Goal: Task Accomplishment & Management: Complete application form

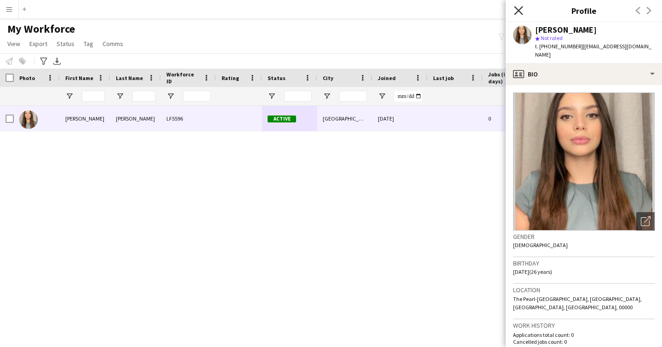
scroll to position [114, 0]
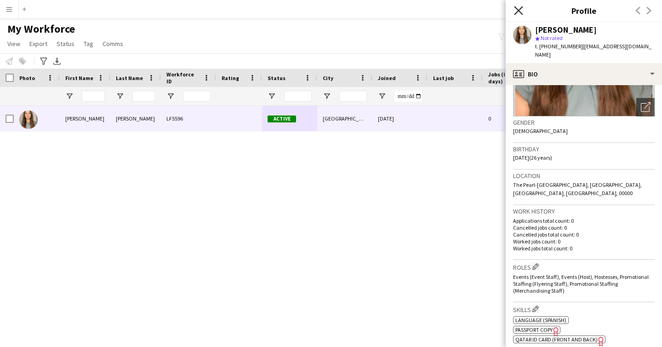
click at [520, 10] on icon at bounding box center [518, 10] width 9 height 9
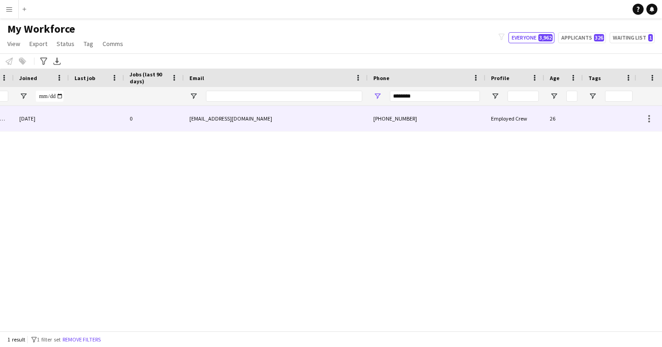
scroll to position [0, 362]
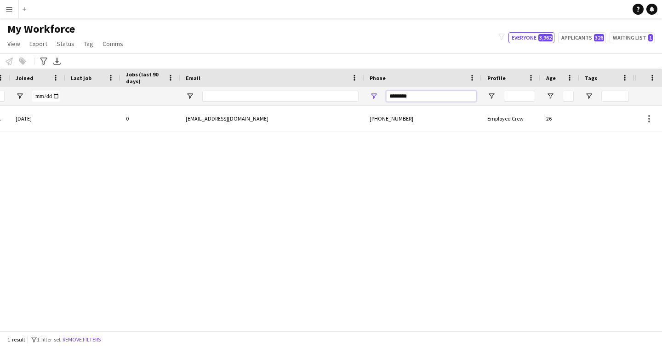
drag, startPoint x: 421, startPoint y: 92, endPoint x: 324, endPoint y: 88, distance: 97.1
click at [325, 89] on div at bounding box center [136, 96] width 997 height 18
drag, startPoint x: 427, startPoint y: 99, endPoint x: 308, endPoint y: 23, distance: 141.5
click at [265, 87] on div at bounding box center [136, 96] width 997 height 18
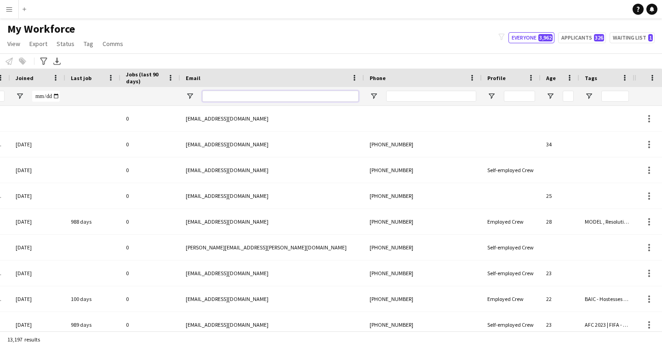
click at [279, 101] on input "Email Filter Input" at bounding box center [280, 96] width 156 height 11
paste input "**********"
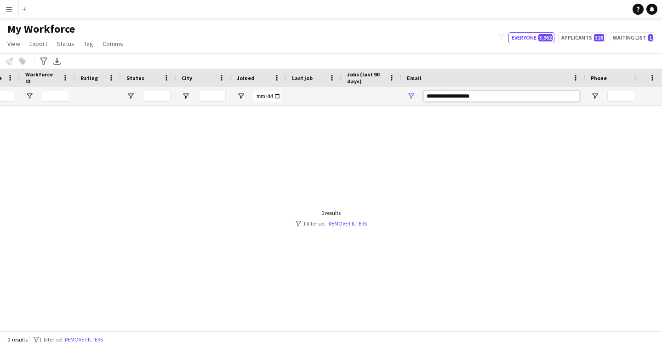
scroll to position [0, 0]
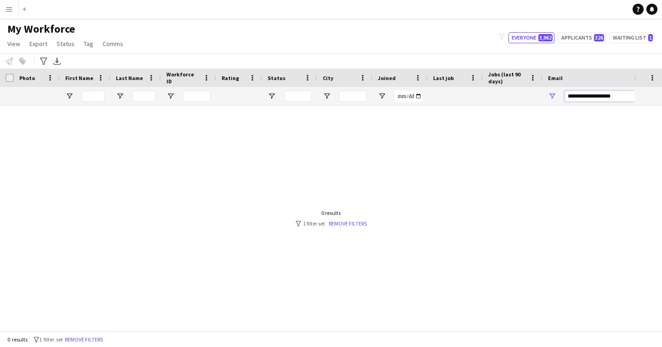
drag, startPoint x: 622, startPoint y: 94, endPoint x: 486, endPoint y: 102, distance: 135.9
click at [486, 103] on div at bounding box center [498, 96] width 997 height 18
type input "*"
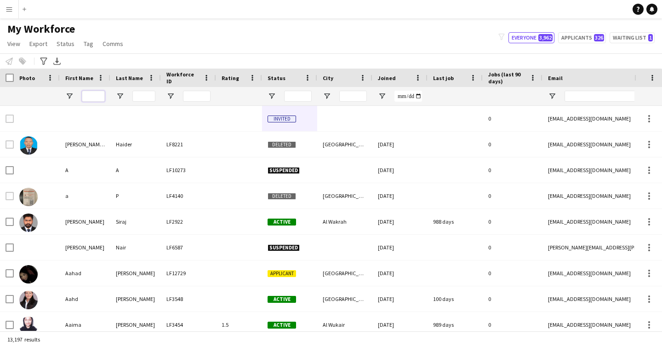
click at [96, 98] on input "First Name Filter Input" at bounding box center [93, 96] width 23 height 11
type input "*****"
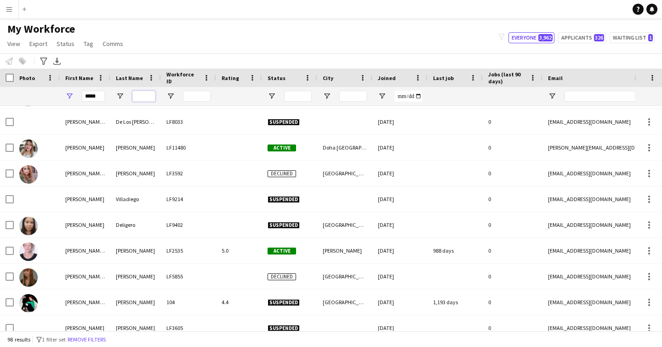
click at [148, 96] on input "Last Name Filter Input" at bounding box center [143, 96] width 23 height 11
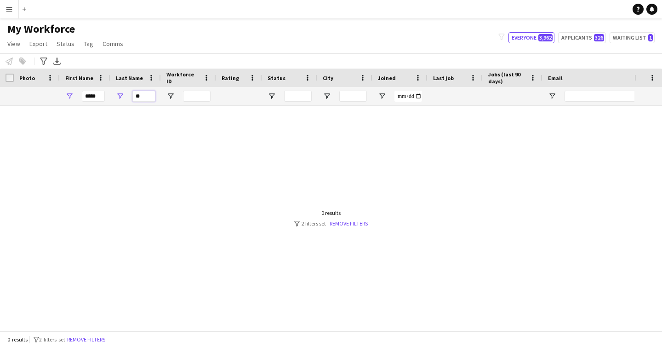
type input "*"
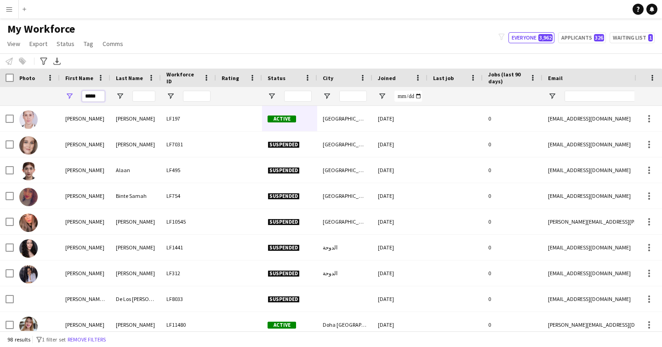
drag, startPoint x: 101, startPoint y: 98, endPoint x: 41, endPoint y: 82, distance: 62.3
click at [40, 86] on div "Workforce Details Status City Joined" at bounding box center [498, 87] width 997 height 37
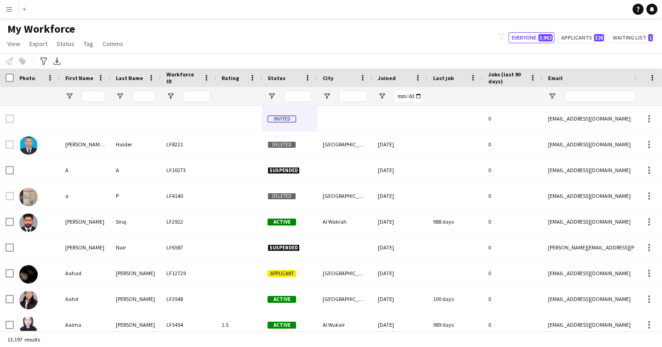
click at [12, 7] on app-icon "Menu" at bounding box center [9, 9] width 7 height 7
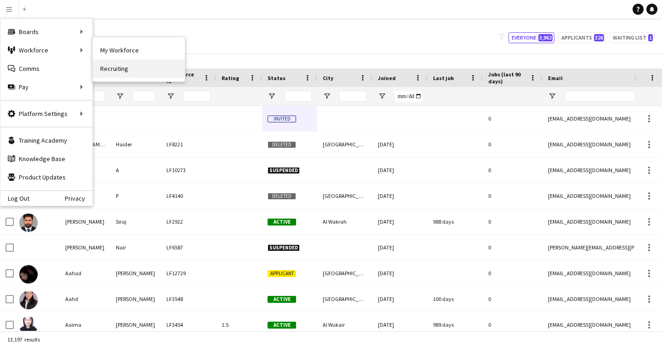
click at [119, 67] on link "Recruiting" at bounding box center [139, 68] width 92 height 18
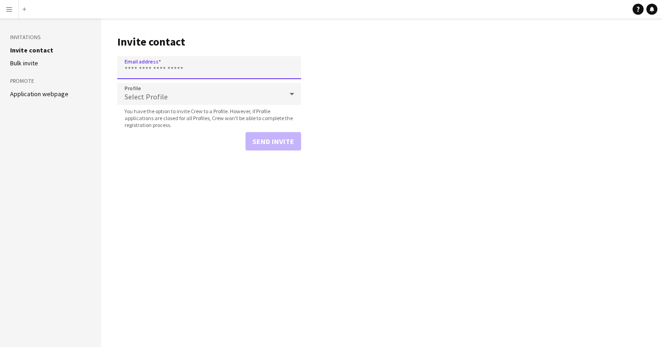
click at [169, 69] on input "Email address" at bounding box center [209, 67] width 184 height 23
paste input "**********"
type input "**********"
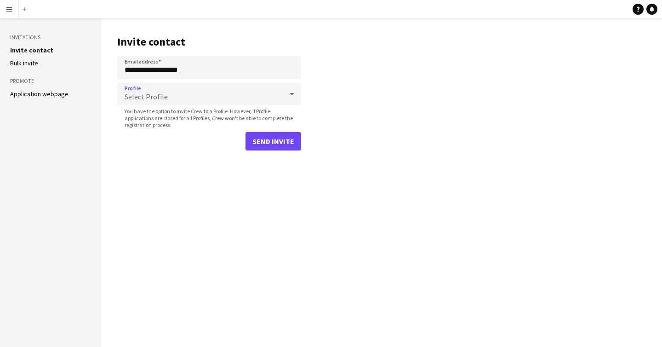
click at [162, 91] on div "Select Profile" at bounding box center [200, 94] width 166 height 22
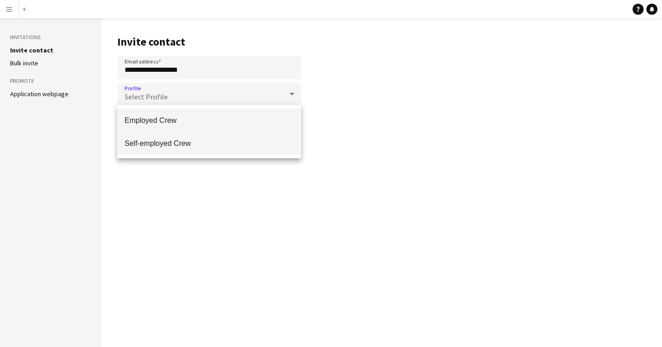
click at [154, 141] on span "Self-employed Crew" at bounding box center [209, 143] width 169 height 9
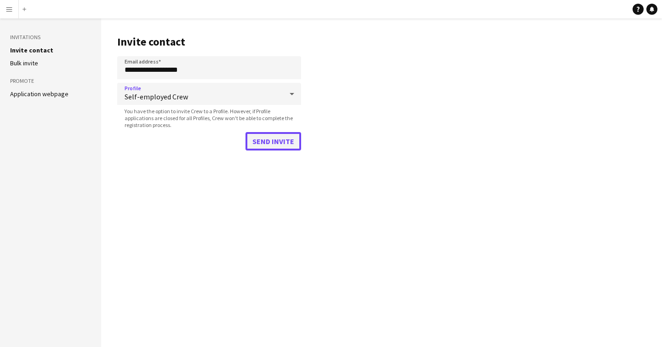
click at [282, 146] on button "Send invite" at bounding box center [274, 141] width 56 height 18
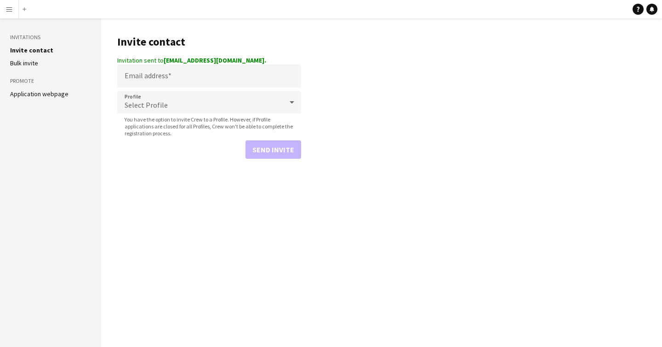
click at [9, 6] on app-icon "Menu" at bounding box center [9, 9] width 7 height 7
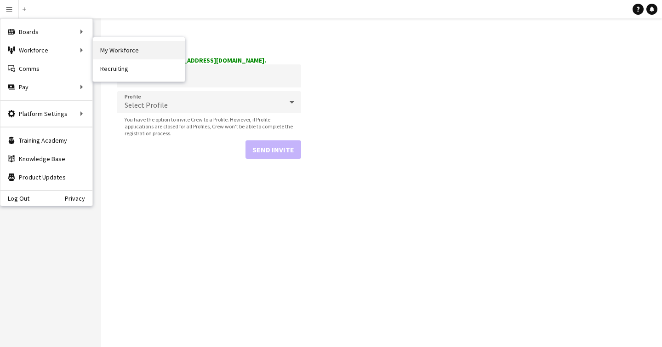
click at [131, 55] on link "My Workforce" at bounding box center [139, 50] width 92 height 18
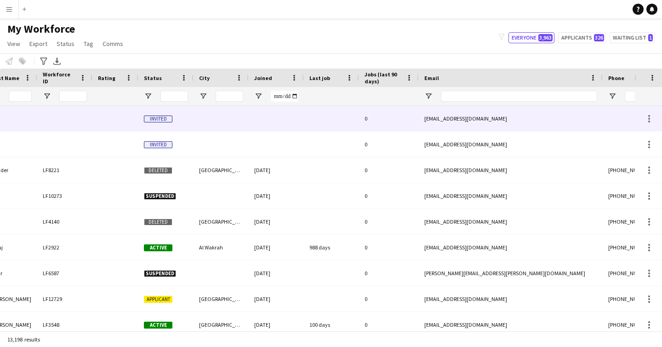
scroll to position [0, 153]
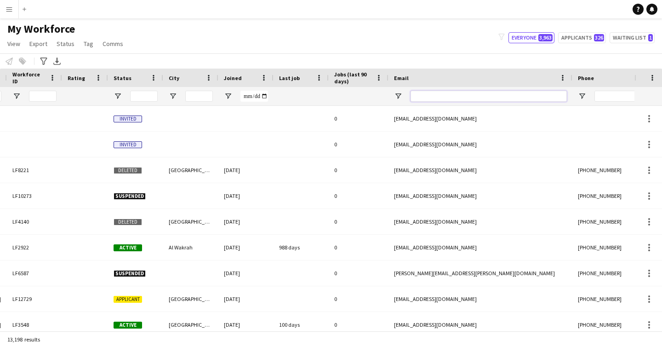
click at [472, 96] on input "Email Filter Input" at bounding box center [489, 96] width 156 height 11
paste input "**********"
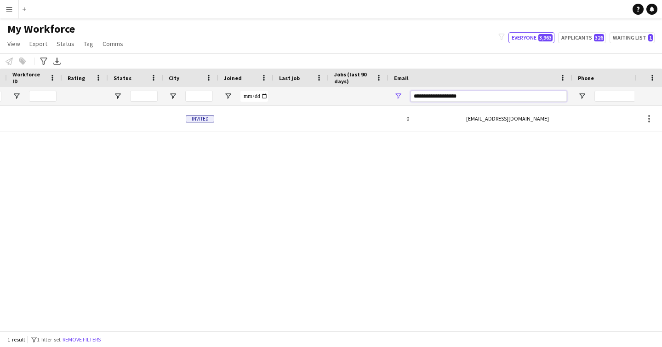
scroll to position [0, 0]
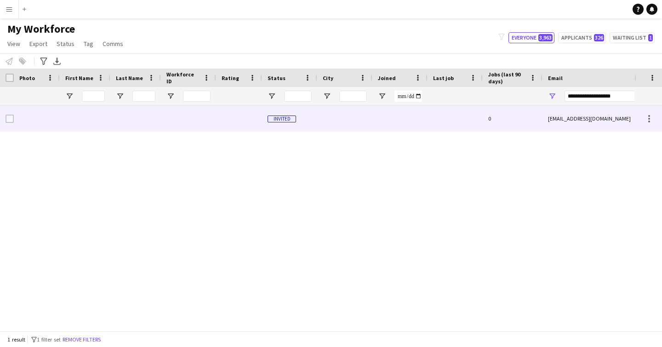
click at [389, 122] on div at bounding box center [400, 118] width 55 height 25
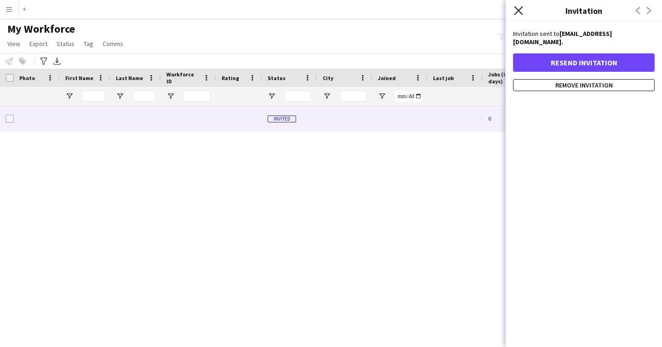
click at [519, 9] on icon "Close pop-in" at bounding box center [518, 10] width 9 height 9
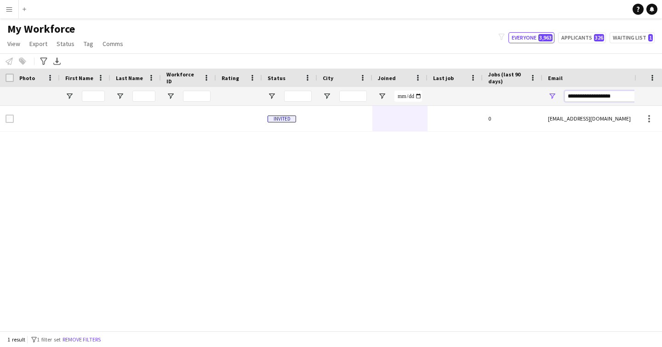
click at [617, 98] on input "**********" at bounding box center [643, 96] width 156 height 11
type input "**********"
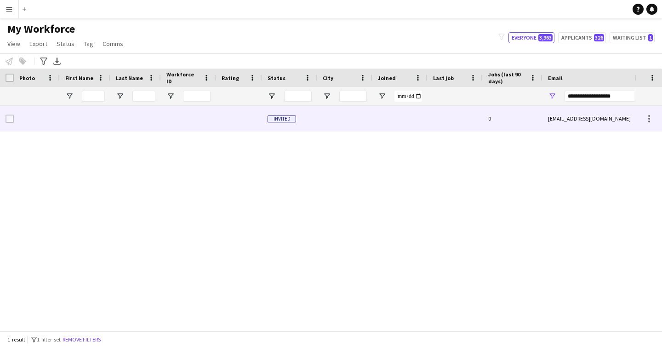
click at [373, 126] on div at bounding box center [400, 118] width 55 height 25
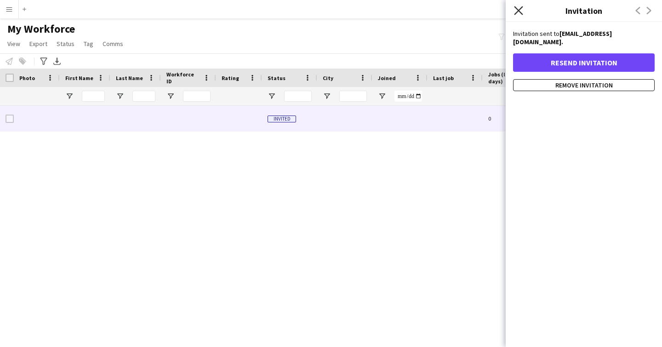
click at [517, 10] on icon "Close pop-in" at bounding box center [518, 10] width 9 height 9
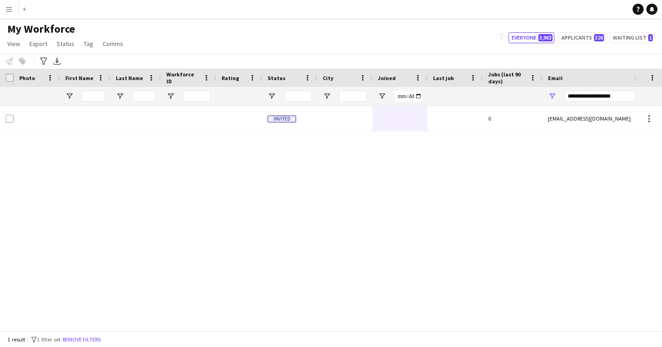
click at [627, 88] on div "**********" at bounding box center [643, 96] width 156 height 18
drag, startPoint x: 624, startPoint y: 94, endPoint x: 496, endPoint y: 99, distance: 128.0
click at [500, 104] on div at bounding box center [498, 96] width 997 height 18
type input "*"
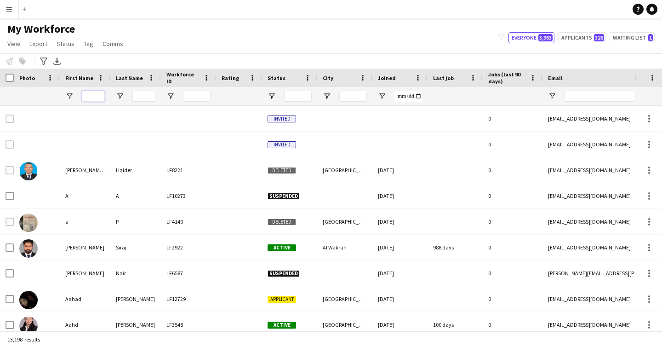
click at [96, 97] on input "First Name Filter Input" at bounding box center [93, 96] width 23 height 11
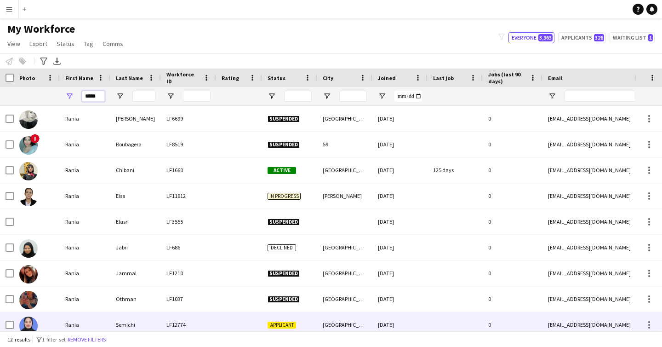
type input "*****"
click at [125, 325] on div "Semichi" at bounding box center [135, 324] width 51 height 25
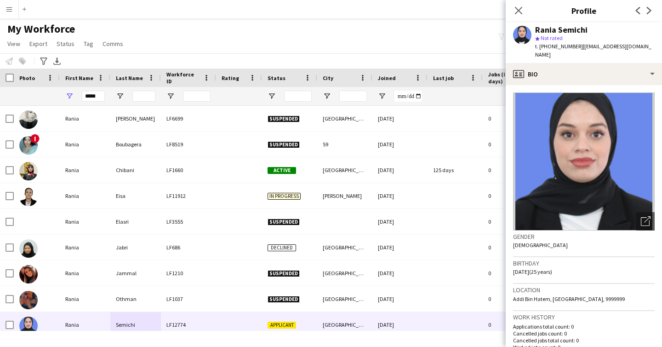
drag, startPoint x: 535, startPoint y: 28, endPoint x: 597, endPoint y: 30, distance: 61.7
click at [597, 30] on div "Rania Semichi" at bounding box center [595, 30] width 120 height 8
copy div "Rania Semichi"
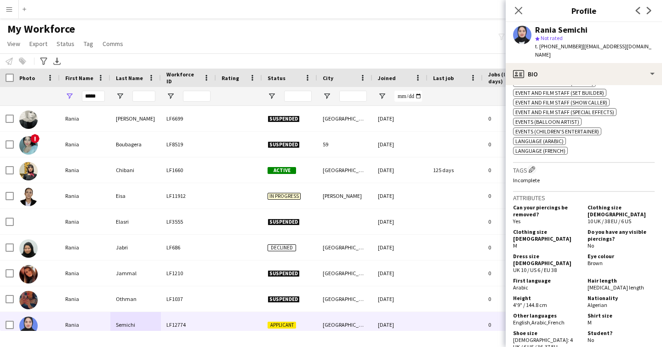
scroll to position [910, 0]
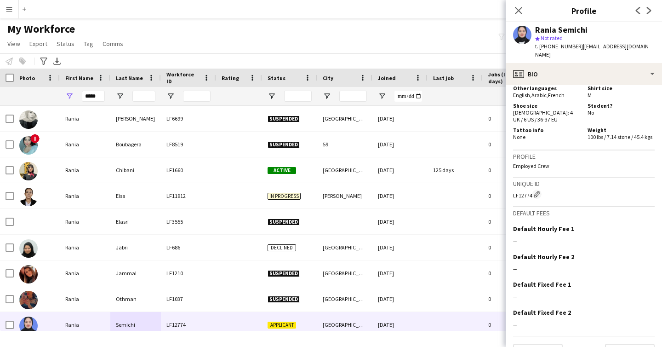
click at [513, 175] on app-crew-profile-bio "Open photos pop-in Gender Female Birthday 27-05-2000 (25 years) Location Addi B…" at bounding box center [584, 216] width 156 height 262
copy div "LF12774"
drag, startPoint x: 578, startPoint y: 47, endPoint x: 601, endPoint y: 47, distance: 23.5
click at [601, 47] on span "| aniasmh@gmail.com" at bounding box center [593, 50] width 116 height 15
drag, startPoint x: 576, startPoint y: 47, endPoint x: 630, endPoint y: 45, distance: 53.9
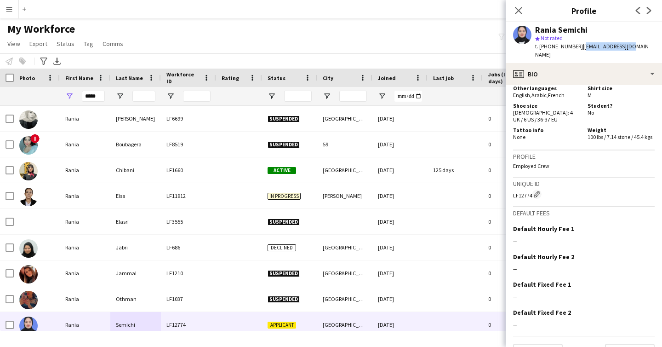
click at [630, 45] on div "Rania Semichi star Not rated t. +97472050990 | aniasmh@gmail.com" at bounding box center [584, 42] width 156 height 41
copy span "aniasmh@gmail.com"
drag, startPoint x: 552, startPoint y: 46, endPoint x: 572, endPoint y: 46, distance: 20.2
click at [572, 46] on span "t. +97472050990" at bounding box center [559, 46] width 48 height 7
copy span "72050990"
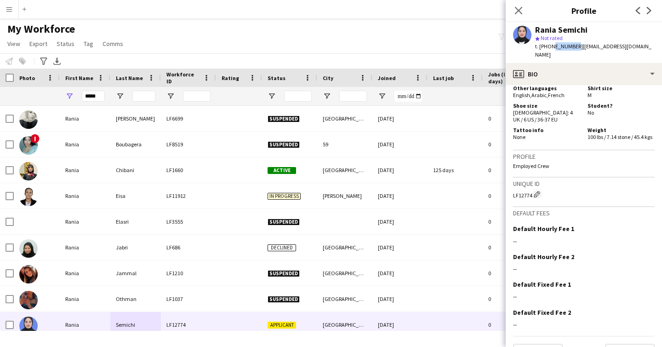
drag, startPoint x: 513, startPoint y: 173, endPoint x: 533, endPoint y: 172, distance: 20.2
click at [533, 172] on app-crew-profile-bio "Open photos pop-in Gender Female Birthday 27-05-2000 (25 years) Location Addi B…" at bounding box center [584, 216] width 156 height 262
copy div "LF12774"
click at [554, 46] on span "t. +97472050990" at bounding box center [559, 46] width 48 height 7
drag, startPoint x: 552, startPoint y: 46, endPoint x: 573, endPoint y: 47, distance: 21.2
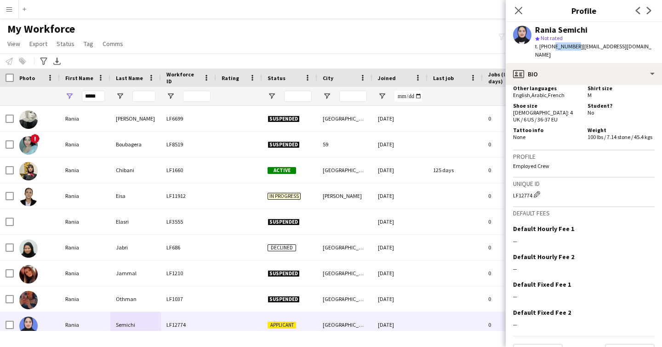
click at [573, 47] on span "t. +97472050990" at bounding box center [559, 46] width 48 height 7
copy span "72050990"
click at [622, 344] on button "Next" at bounding box center [630, 353] width 50 height 18
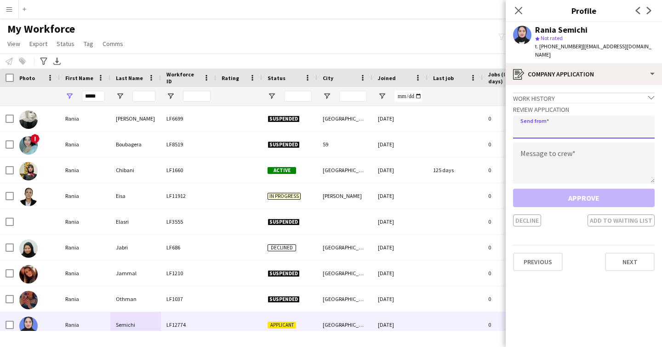
click at [581, 122] on input "email" at bounding box center [584, 126] width 142 height 23
type input "**********"
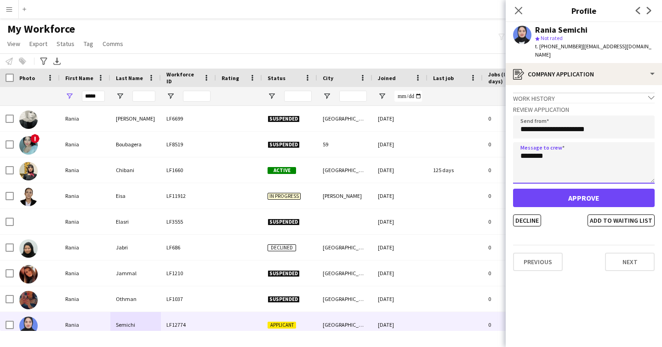
type textarea "********"
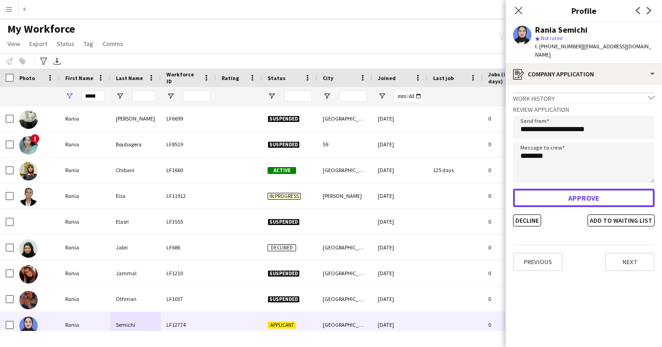
click at [513, 189] on button "Approve" at bounding box center [584, 198] width 142 height 18
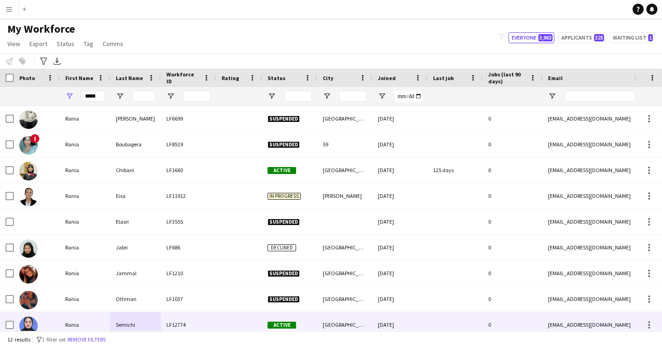
click at [219, 324] on div at bounding box center [239, 324] width 46 height 25
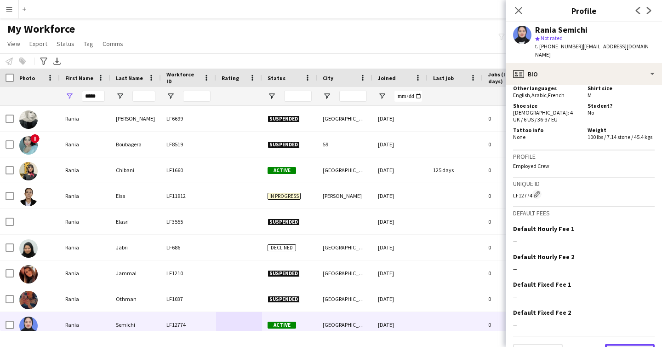
click at [624, 344] on button "Next" at bounding box center [630, 353] width 50 height 18
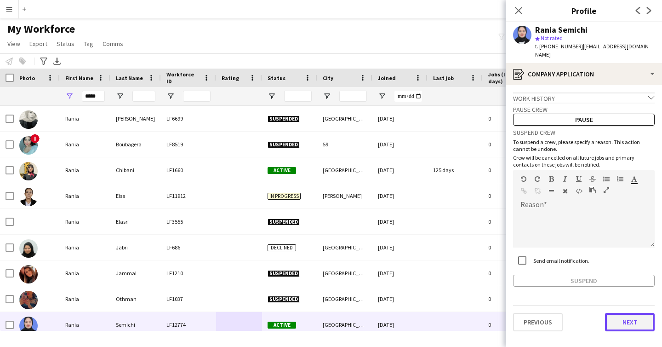
click at [615, 316] on button "Next" at bounding box center [630, 322] width 50 height 18
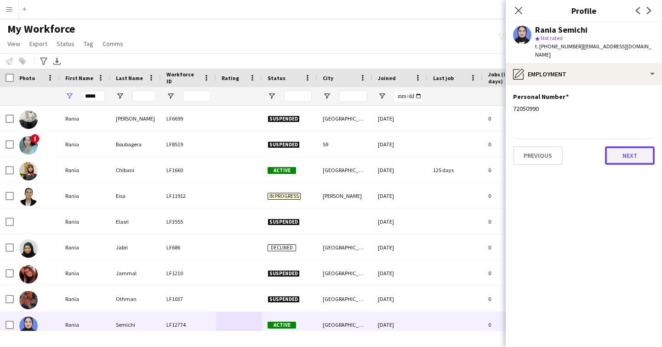
click at [625, 149] on button "Next" at bounding box center [630, 155] width 50 height 18
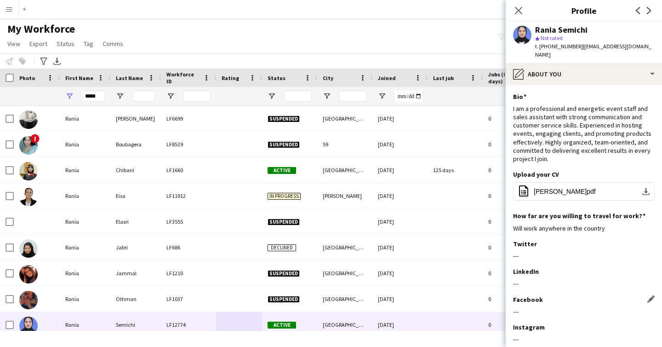
scroll to position [47, 0]
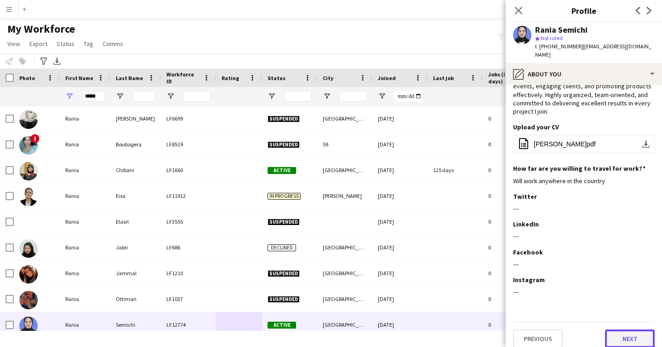
click at [626, 337] on button "Next" at bounding box center [630, 338] width 50 height 18
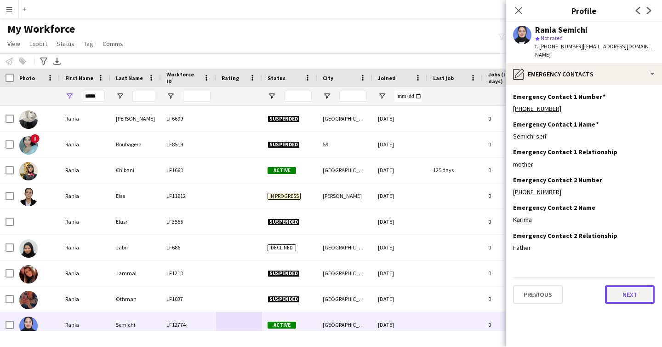
click at [626, 289] on button "Next" at bounding box center [630, 294] width 50 height 18
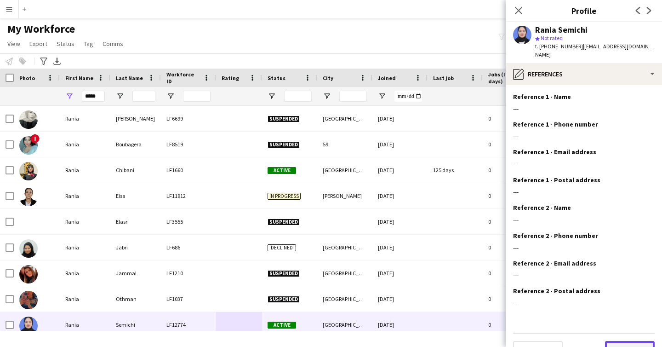
click at [629, 346] on button "Next" at bounding box center [630, 350] width 50 height 18
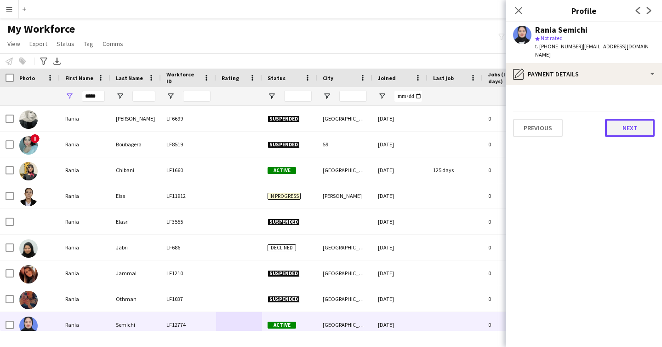
click at [631, 119] on button "Next" at bounding box center [630, 128] width 50 height 18
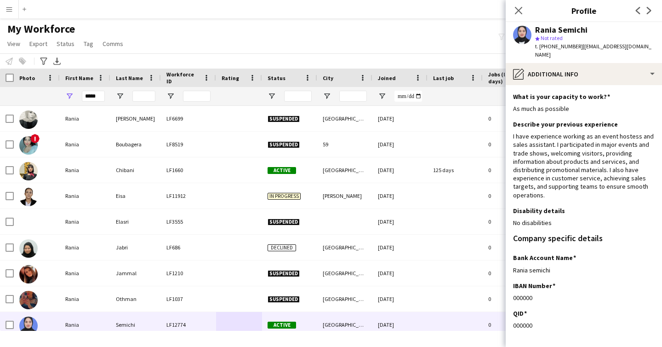
scroll to position [34, 0]
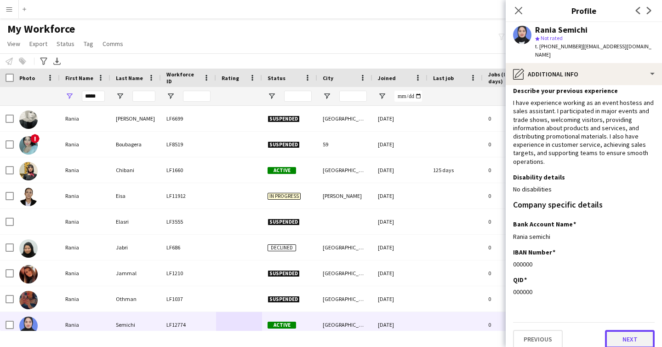
click at [631, 330] on button "Next" at bounding box center [630, 339] width 50 height 18
